Goal: Task Accomplishment & Management: Manage account settings

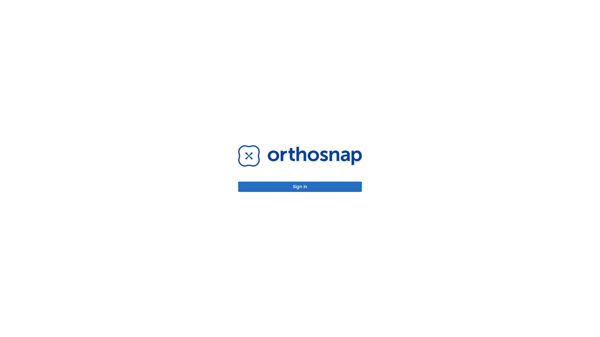
click at [300, 187] on button "Sign in" at bounding box center [300, 187] width 124 height 10
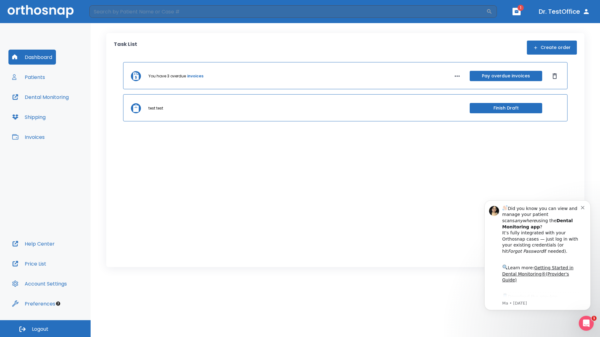
click at [45, 329] on span "Logout" at bounding box center [40, 329] width 17 height 7
